Goal: Information Seeking & Learning: Learn about a topic

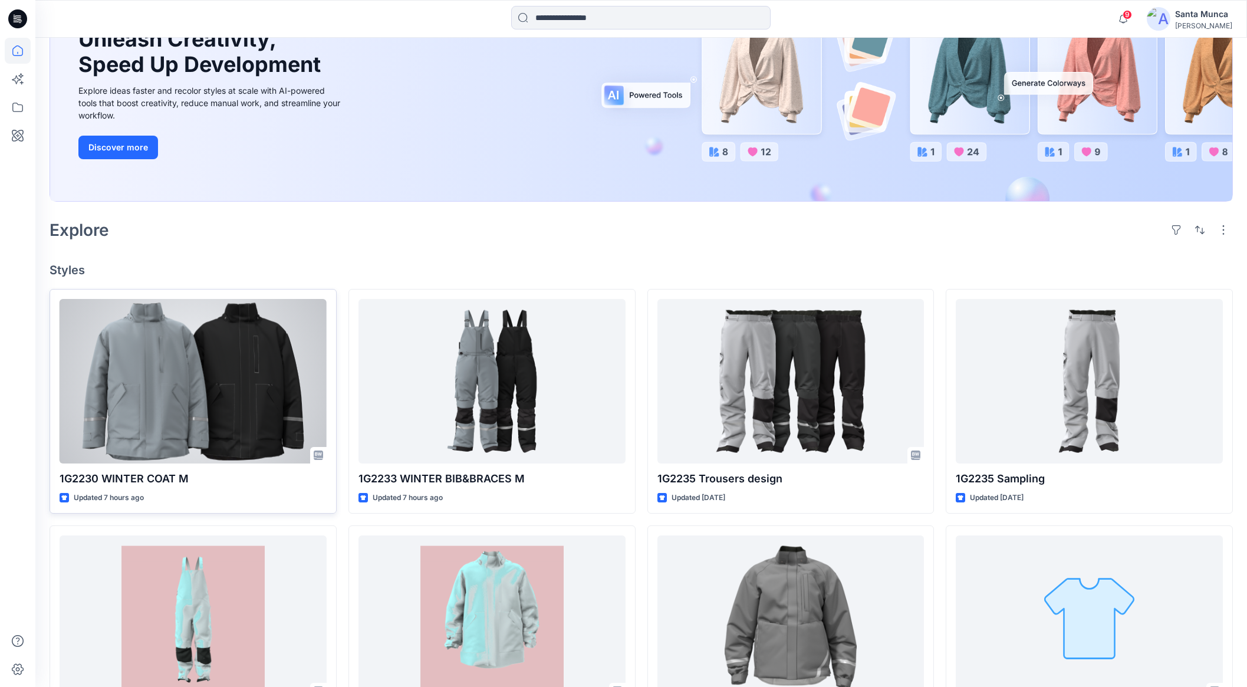
scroll to position [147, 0]
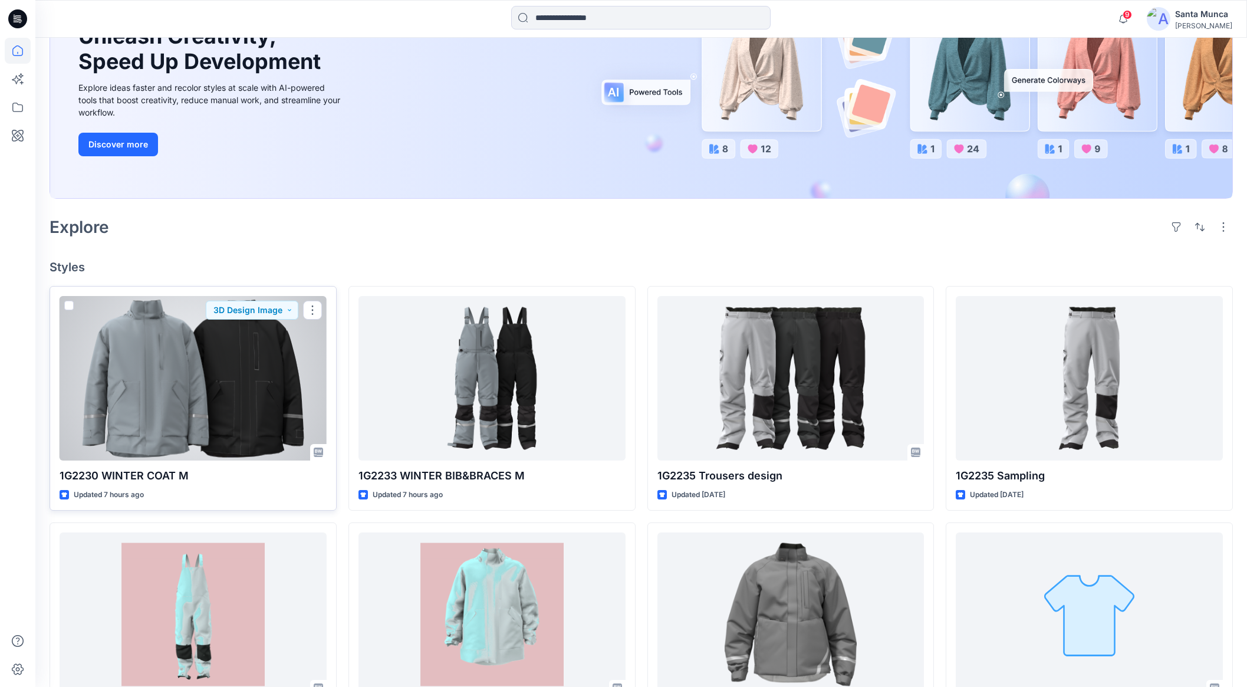
click at [249, 347] on div at bounding box center [193, 378] width 267 height 164
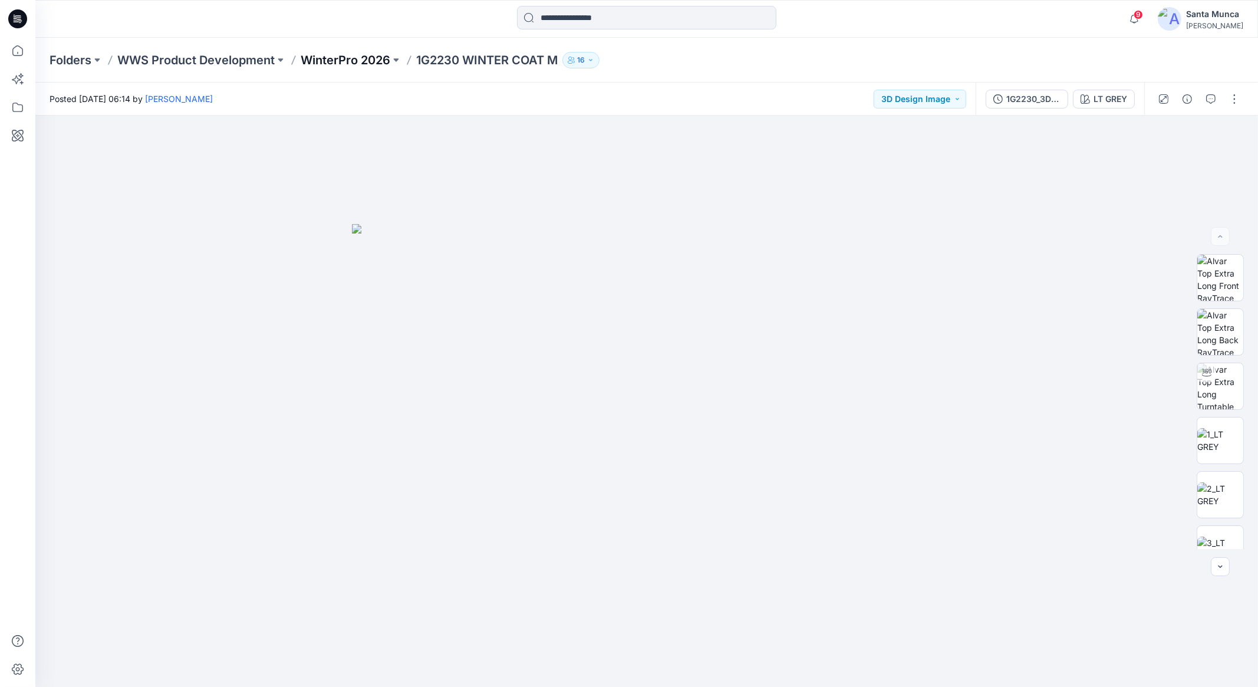
click at [350, 57] on p "WinterPro 2026" at bounding box center [346, 60] width 90 height 17
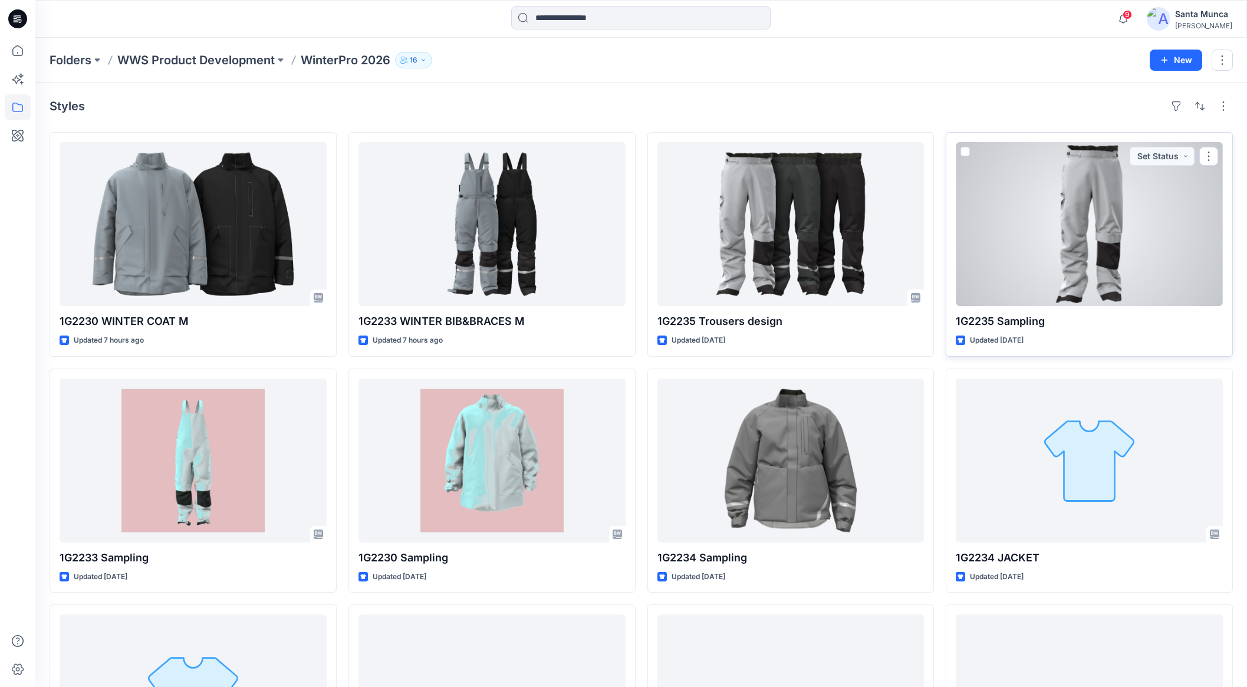
click at [999, 232] on div at bounding box center [1089, 224] width 267 height 164
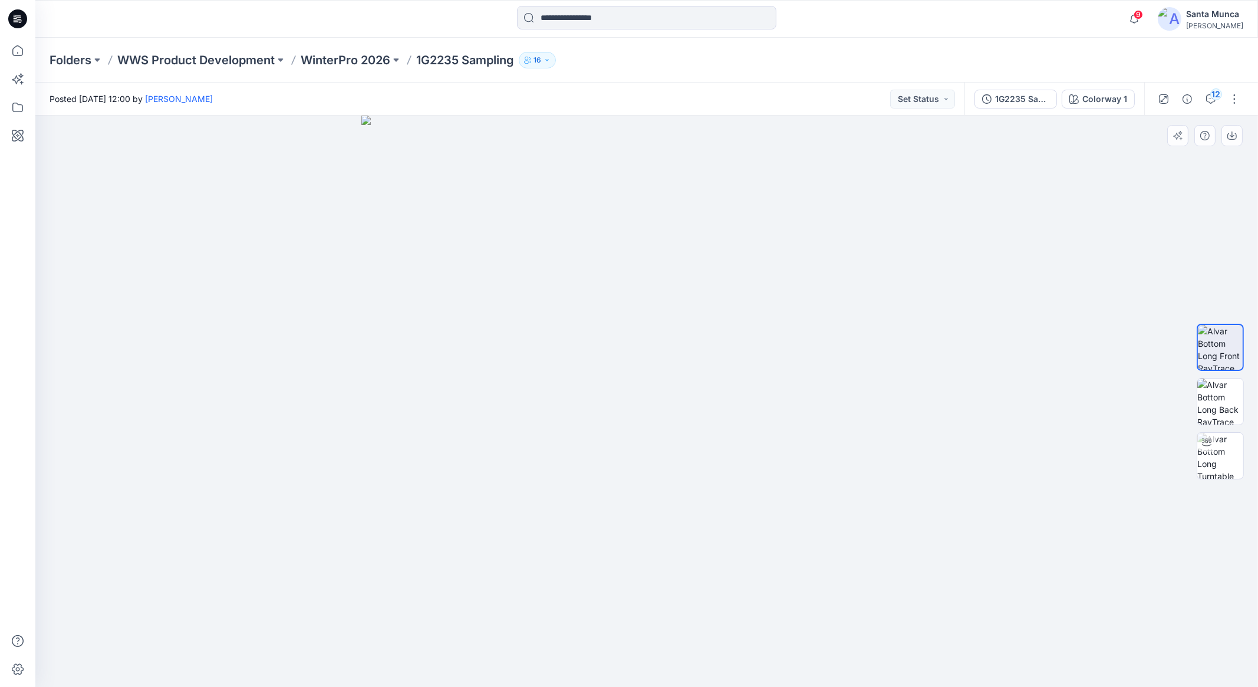
drag, startPoint x: 920, startPoint y: 427, endPoint x: 877, endPoint y: 437, distance: 44.8
click at [858, 430] on img at bounding box center [646, 401] width 571 height 571
click at [1229, 440] on img at bounding box center [1220, 456] width 46 height 46
drag, startPoint x: 807, startPoint y: 480, endPoint x: 578, endPoint y: 467, distance: 229.1
click at [578, 467] on div at bounding box center [646, 401] width 1223 height 571
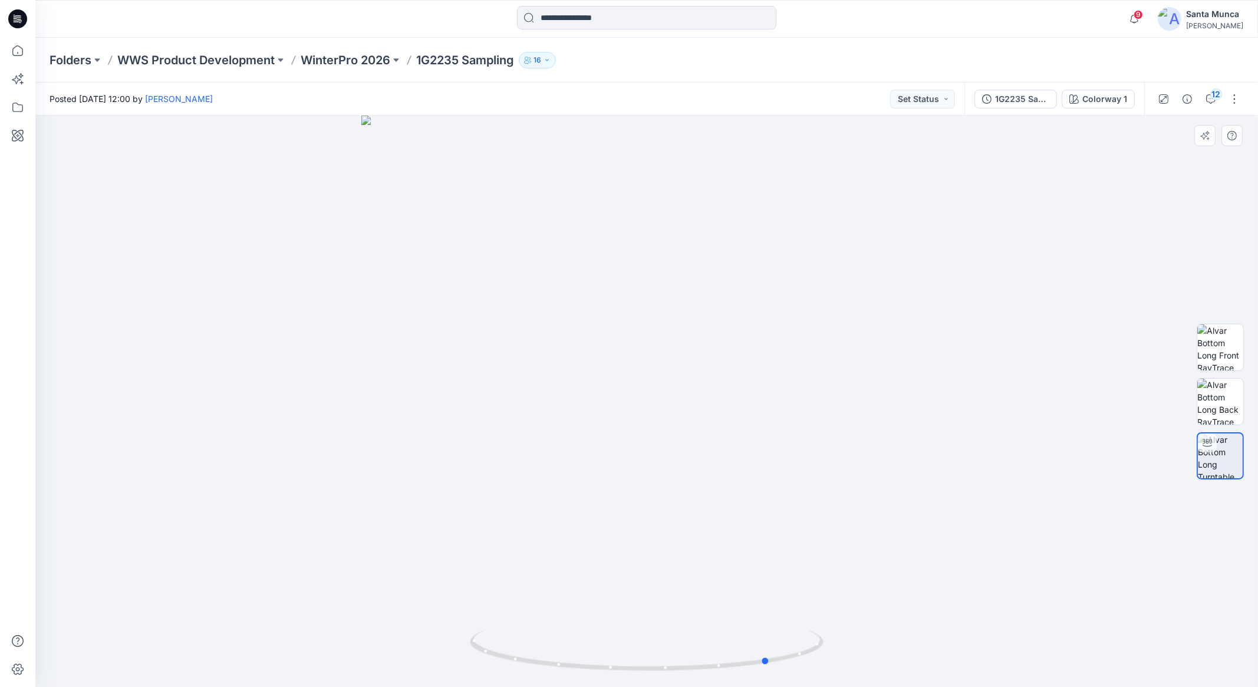
drag, startPoint x: 739, startPoint y: 529, endPoint x: 725, endPoint y: 403, distance: 127.0
drag, startPoint x: 811, startPoint y: 580, endPoint x: 850, endPoint y: 662, distance: 91.5
click at [789, 575] on div at bounding box center [646, 401] width 1223 height 571
